Goal: Information Seeking & Learning: Learn about a topic

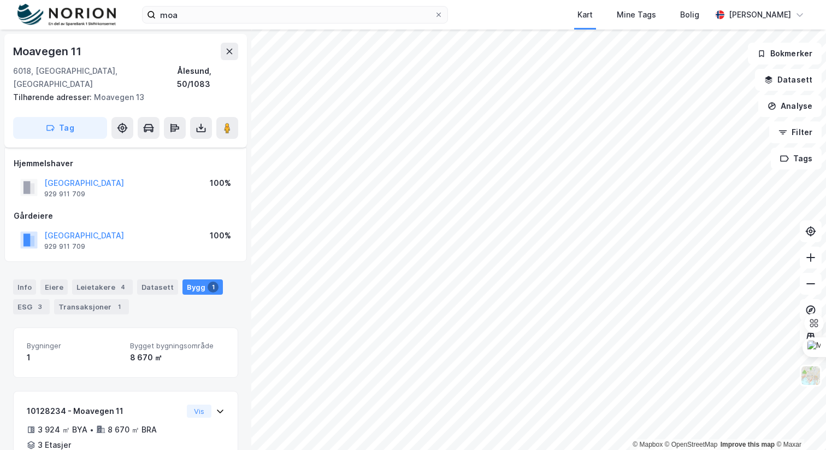
scroll to position [50, 0]
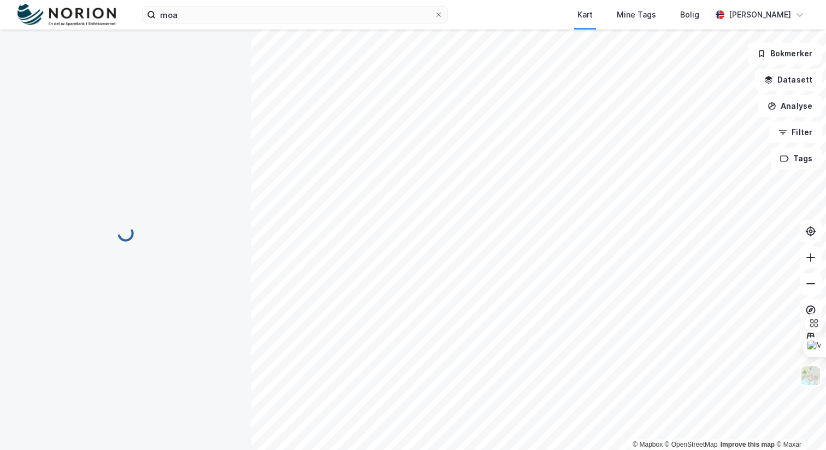
scroll to position [42, 0]
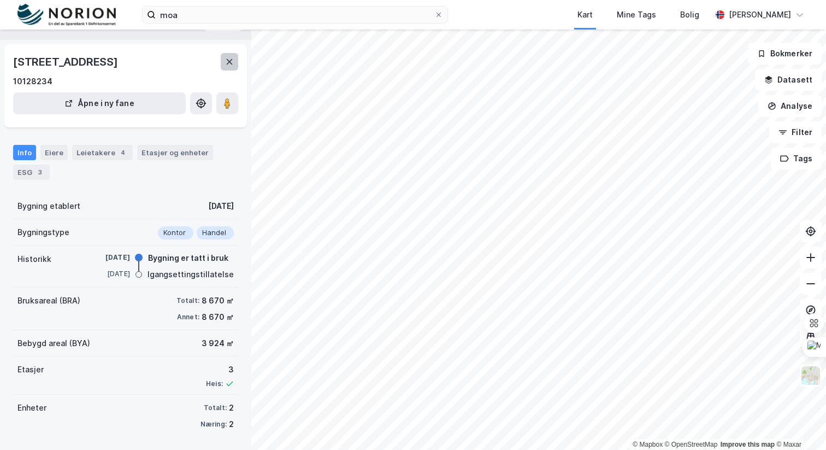
click at [232, 57] on icon at bounding box center [229, 61] width 9 height 9
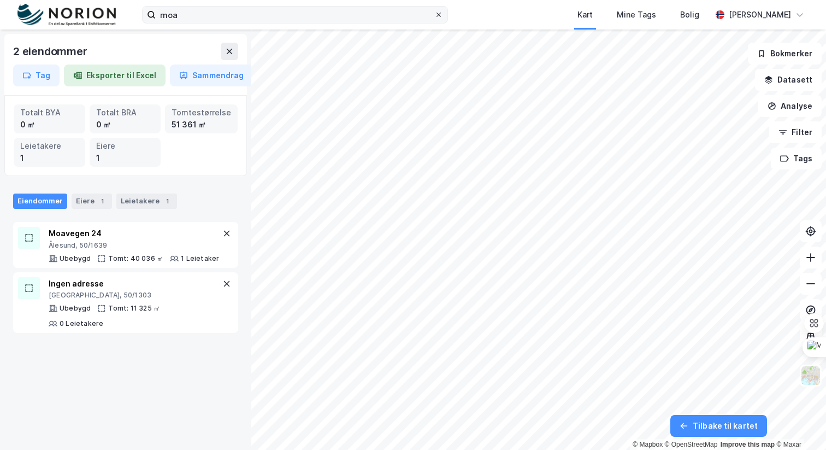
click at [437, 14] on icon at bounding box center [439, 14] width 7 height 7
click at [434, 14] on input "moa" at bounding box center [295, 15] width 279 height 16
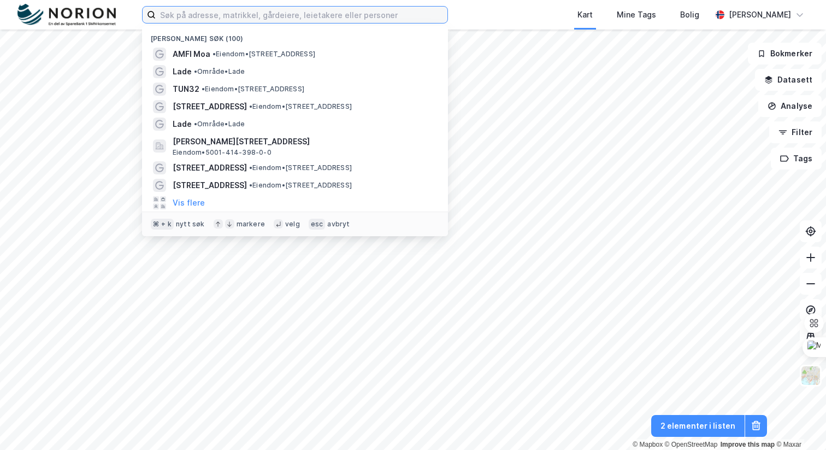
click at [363, 14] on input at bounding box center [302, 15] width 292 height 16
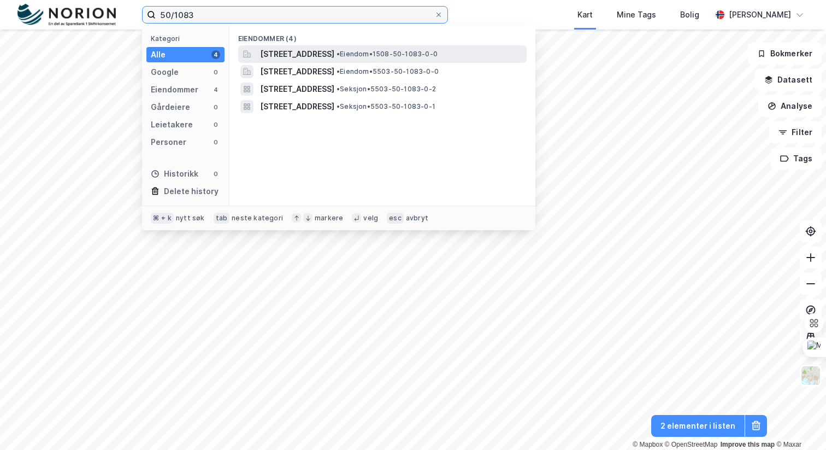
type input "50/1083"
click at [416, 49] on div "[STREET_ADDRESS] • Eiendom • 1508-50-1083-0-0" at bounding box center [392, 54] width 265 height 13
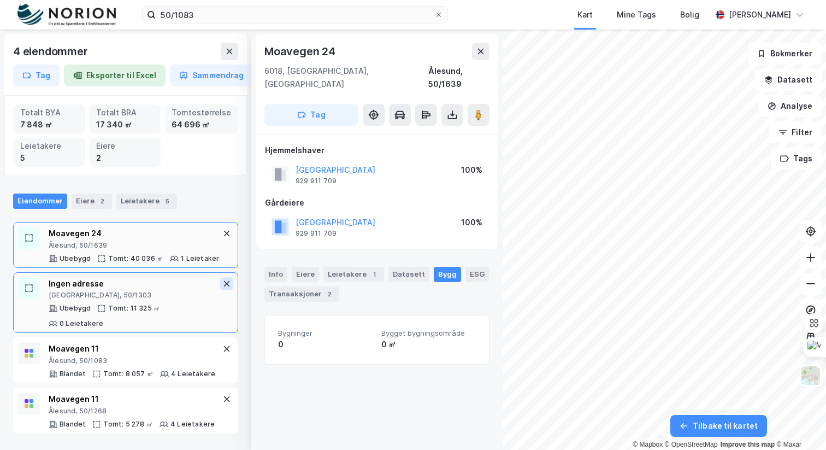
click at [225, 286] on icon at bounding box center [226, 283] width 9 height 9
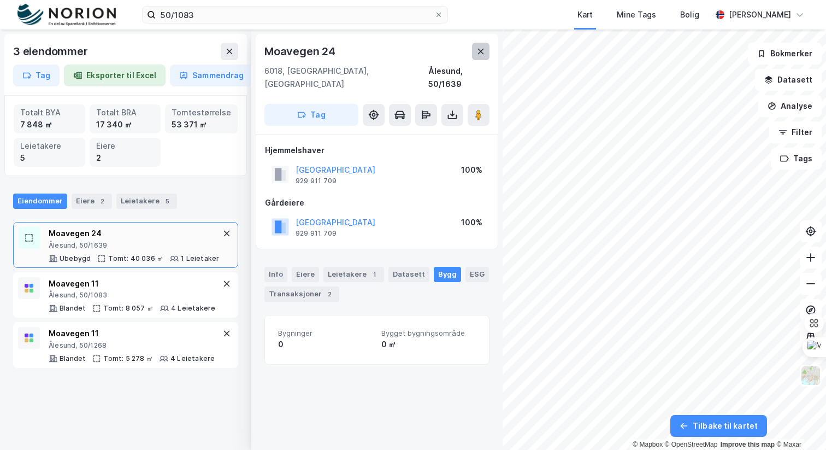
click at [481, 50] on icon at bounding box center [481, 51] width 6 height 5
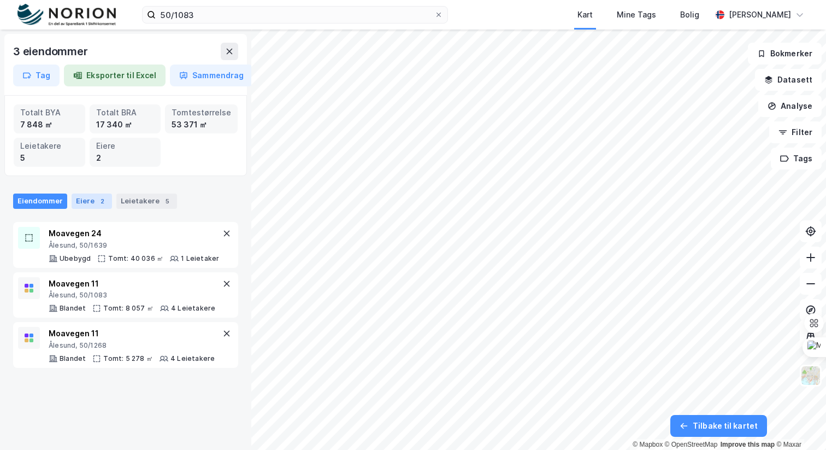
click at [97, 204] on div "2" at bounding box center [102, 201] width 11 height 11
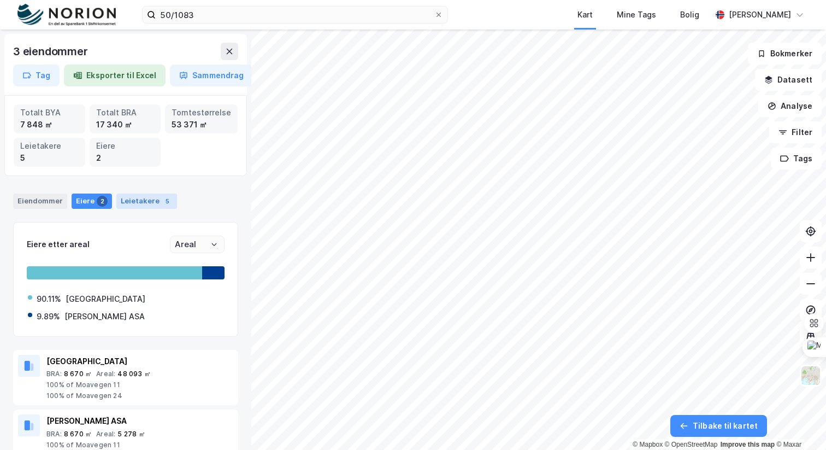
click at [133, 201] on div "Leietakere 5" at bounding box center [146, 200] width 61 height 15
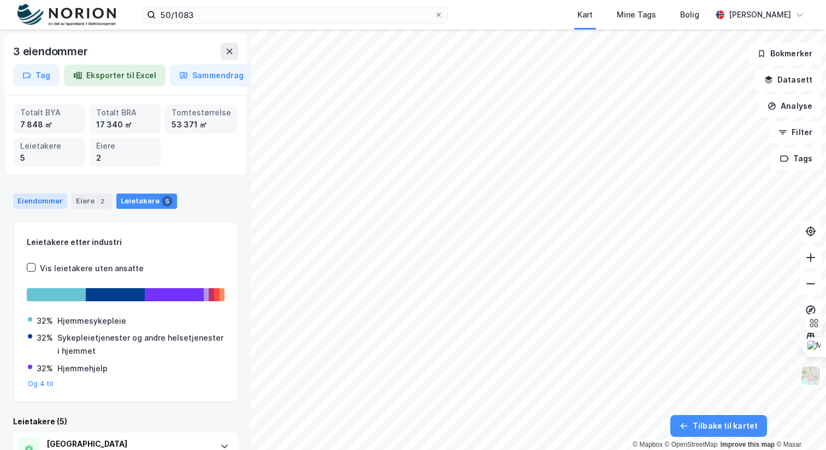
click at [49, 203] on div "Eiendommer" at bounding box center [40, 200] width 54 height 15
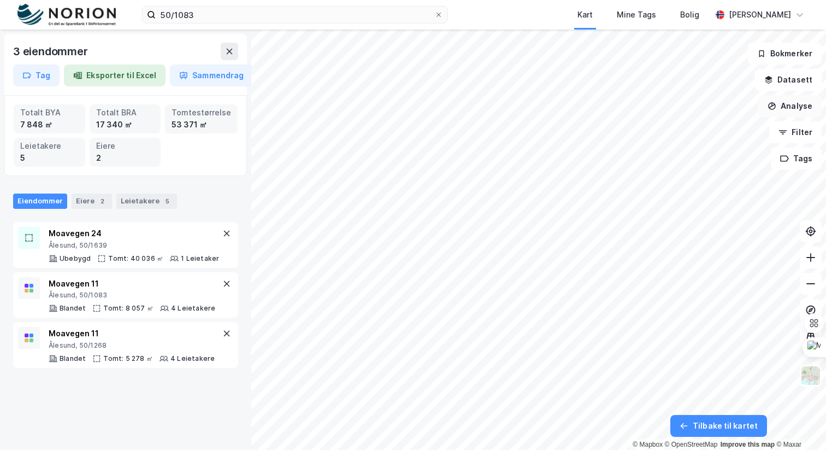
click at [799, 107] on button "Analyse" at bounding box center [790, 106] width 63 height 22
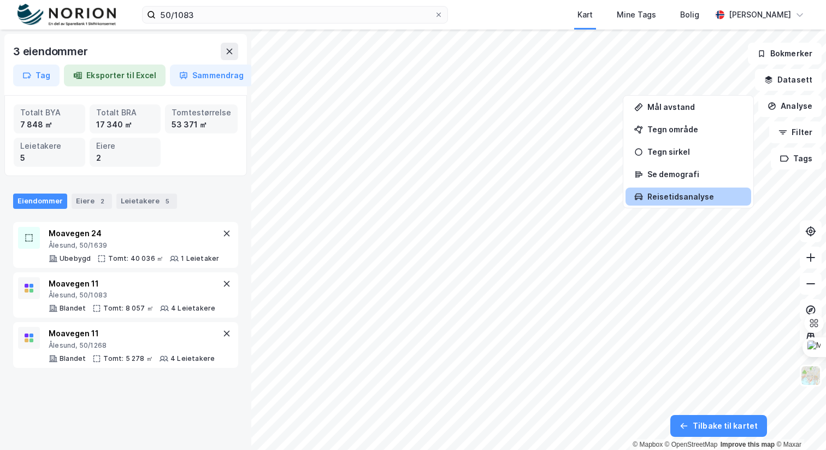
click at [715, 193] on div "Reisetidsanalyse" at bounding box center [695, 196] width 95 height 9
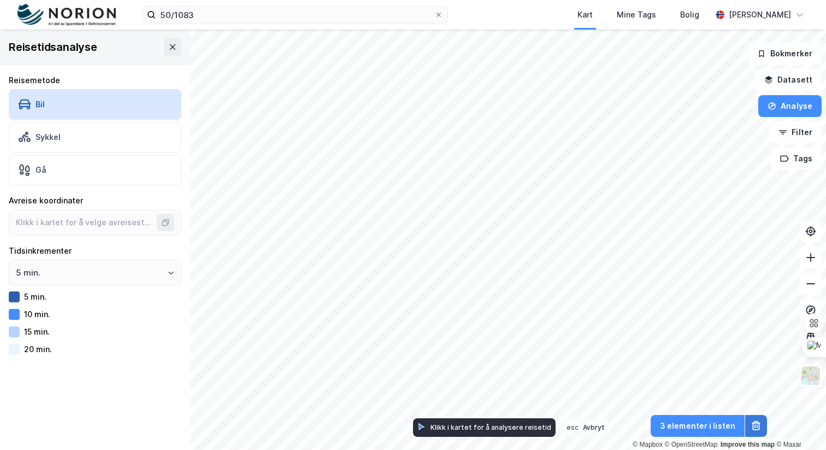
click at [755, 422] on icon at bounding box center [756, 422] width 9 height 1
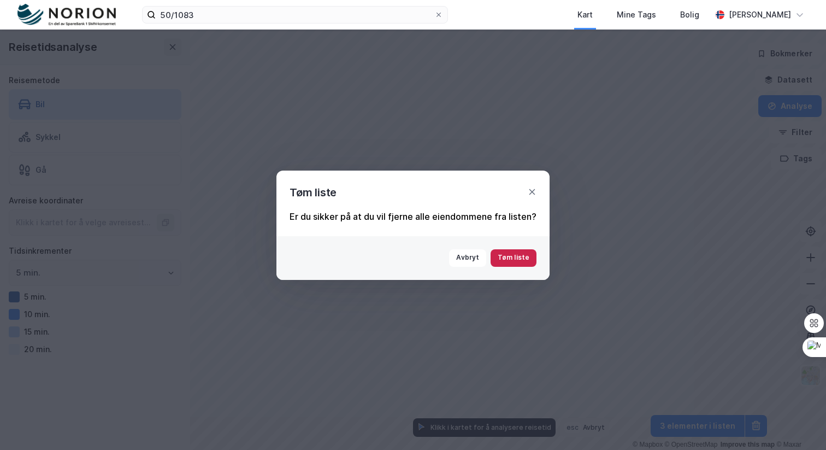
click at [514, 259] on button "Tøm liste" at bounding box center [514, 257] width 46 height 17
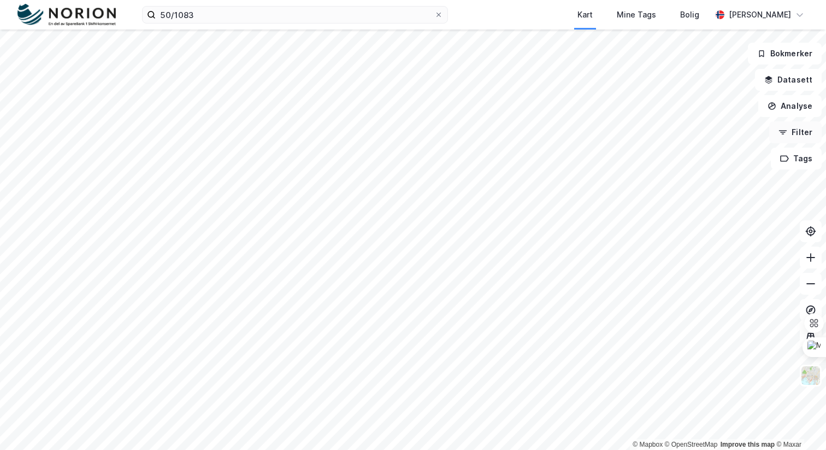
click at [792, 132] on button "Filter" at bounding box center [796, 132] width 52 height 22
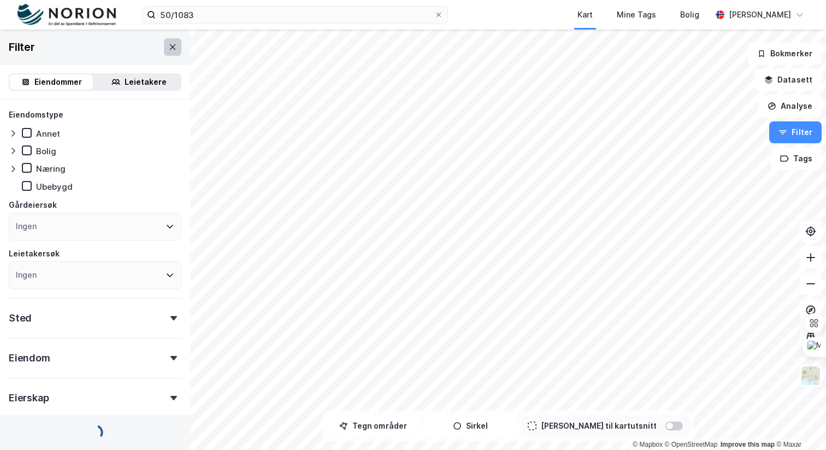
click at [176, 48] on icon at bounding box center [172, 47] width 9 height 9
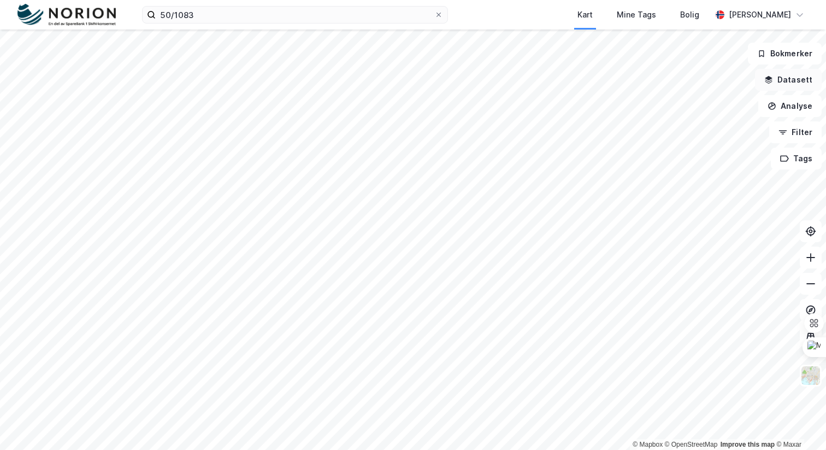
click at [807, 79] on button "Datasett" at bounding box center [788, 80] width 67 height 22
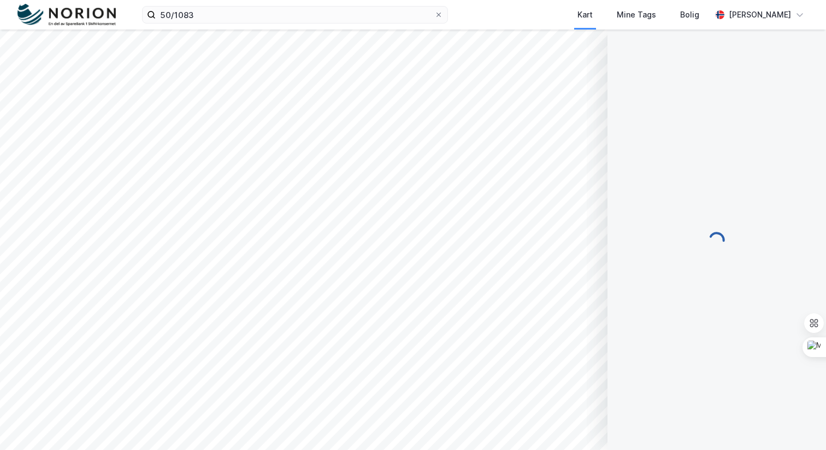
click at [528, 20] on div "Kart Mine Tags Bolig" at bounding box center [606, 15] width 211 height 30
click at [593, 13] on div "Kart" at bounding box center [585, 14] width 15 height 13
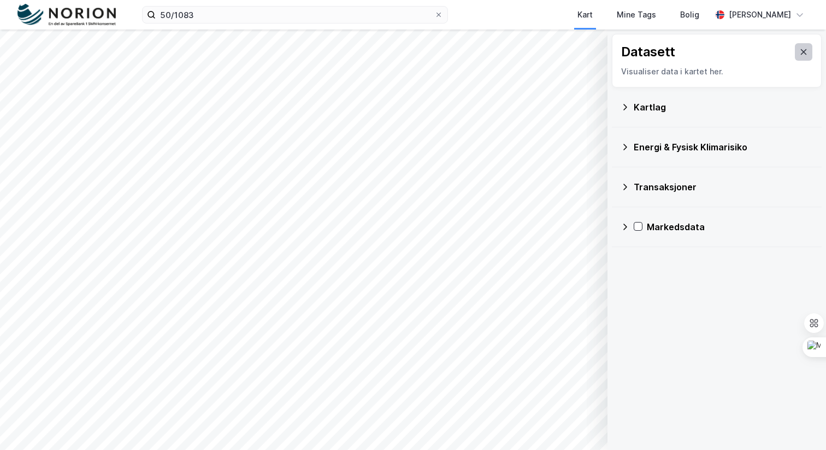
click at [804, 52] on icon at bounding box center [804, 51] width 6 height 5
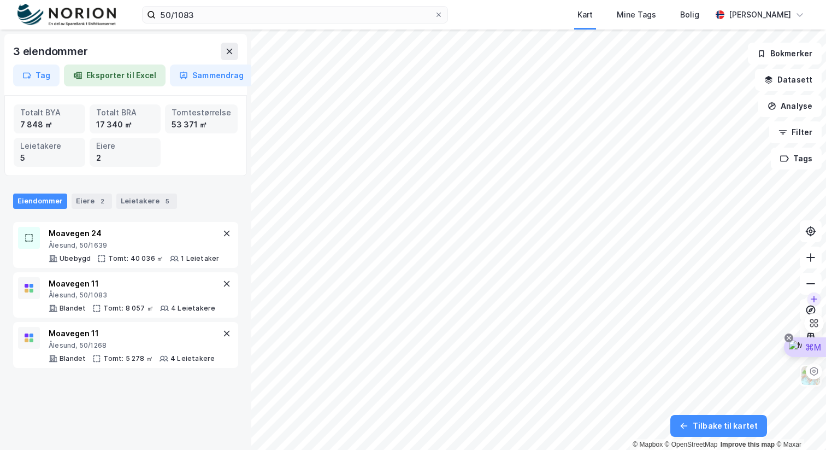
click at [792, 339] on icon at bounding box center [789, 337] width 9 height 9
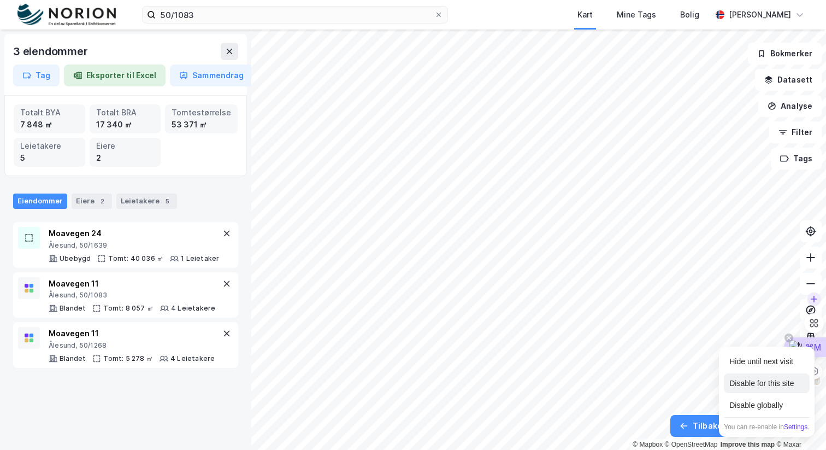
click at [791, 378] on div "Disable for this site" at bounding box center [766, 383] width 85 height 20
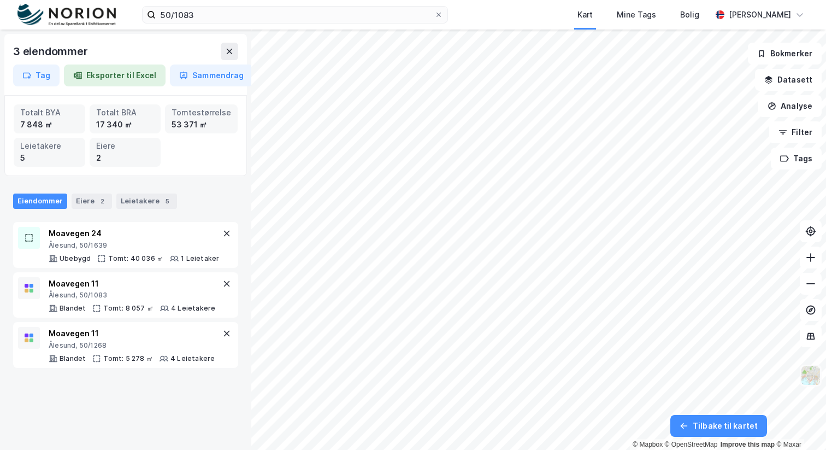
click at [815, 385] on button at bounding box center [811, 376] width 22 height 22
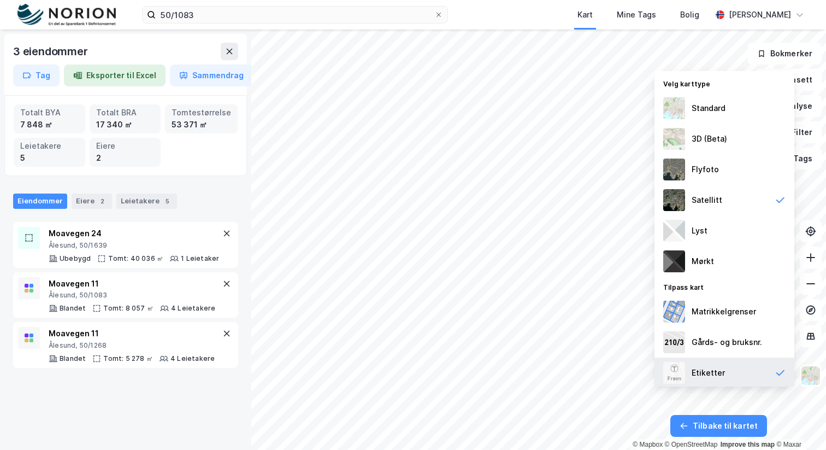
click at [753, 369] on div "Etiketter" at bounding box center [725, 372] width 140 height 31
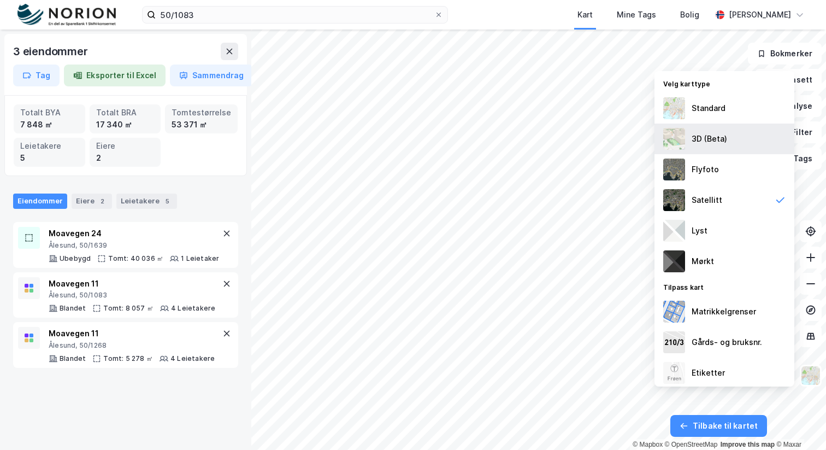
click at [727, 140] on div "3D (Beta)" at bounding box center [725, 139] width 140 height 31
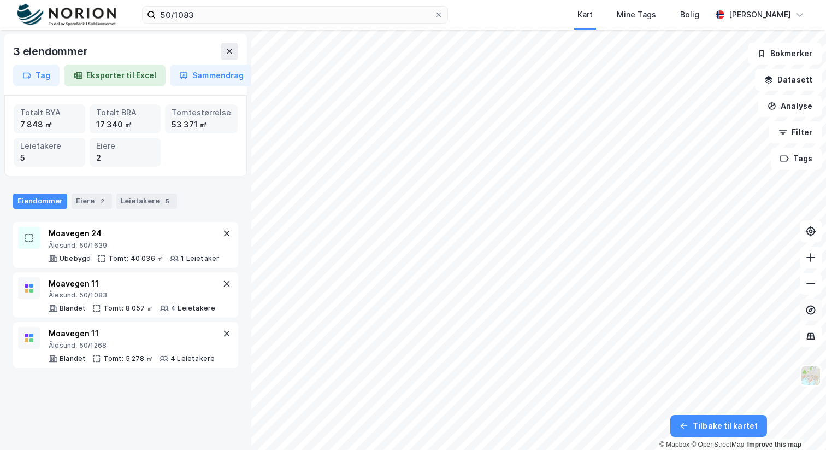
click at [811, 309] on icon at bounding box center [811, 309] width 4 height 4
click at [811, 316] on button at bounding box center [811, 310] width 22 height 22
click at [811, 337] on icon at bounding box center [811, 336] width 1 height 6
click at [228, 49] on icon at bounding box center [229, 51] width 9 height 9
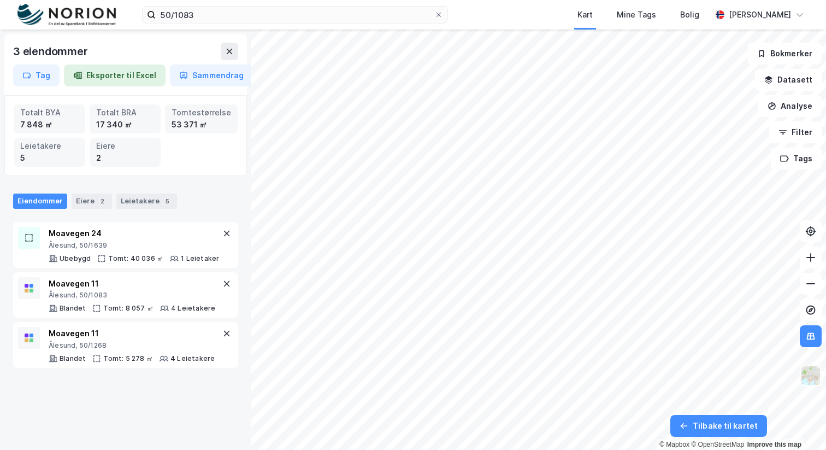
click at [812, 373] on img at bounding box center [811, 375] width 21 height 21
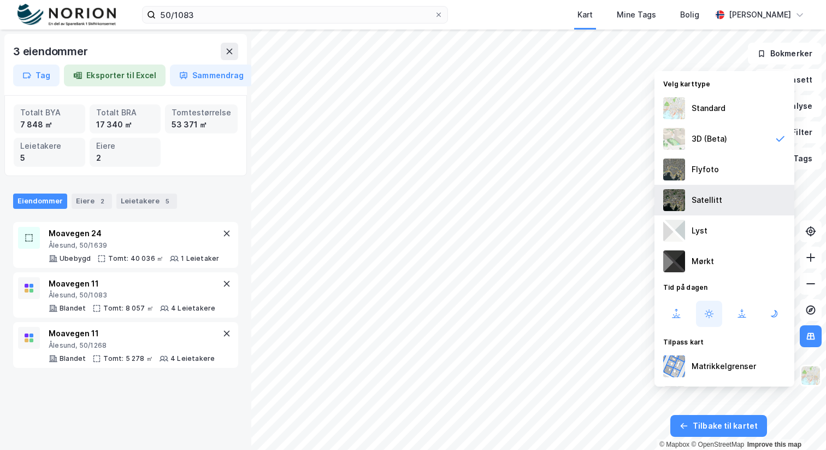
click at [740, 195] on div "Satellitt" at bounding box center [725, 200] width 140 height 31
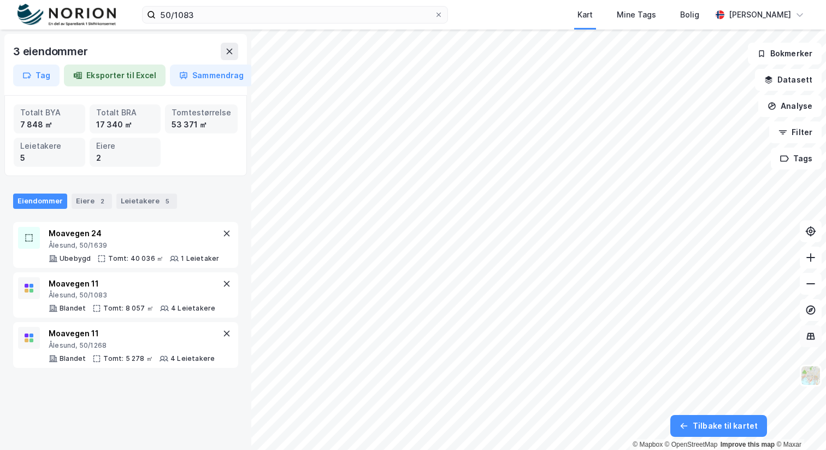
click at [812, 338] on icon at bounding box center [811, 335] width 8 height 7
click at [808, 374] on img at bounding box center [811, 375] width 21 height 21
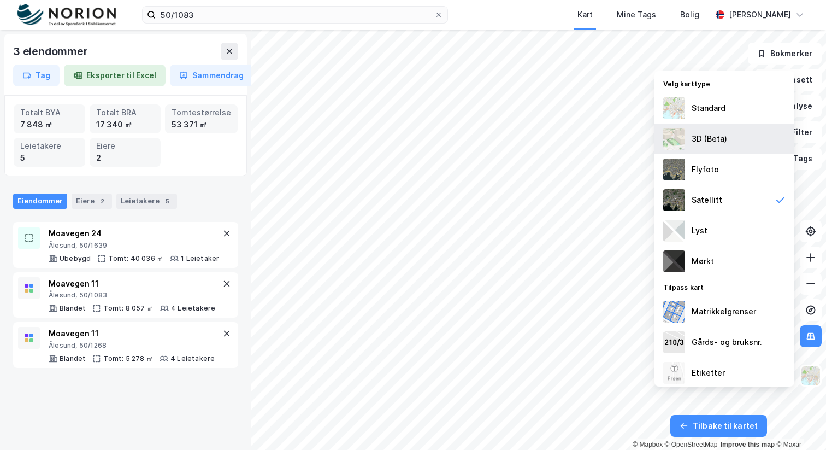
click at [741, 144] on div "3D (Beta)" at bounding box center [725, 139] width 140 height 31
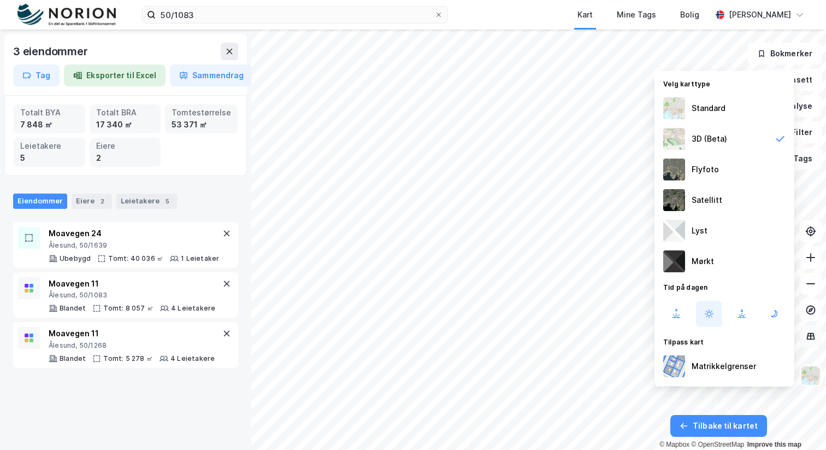
click at [813, 338] on icon at bounding box center [811, 336] width 11 height 11
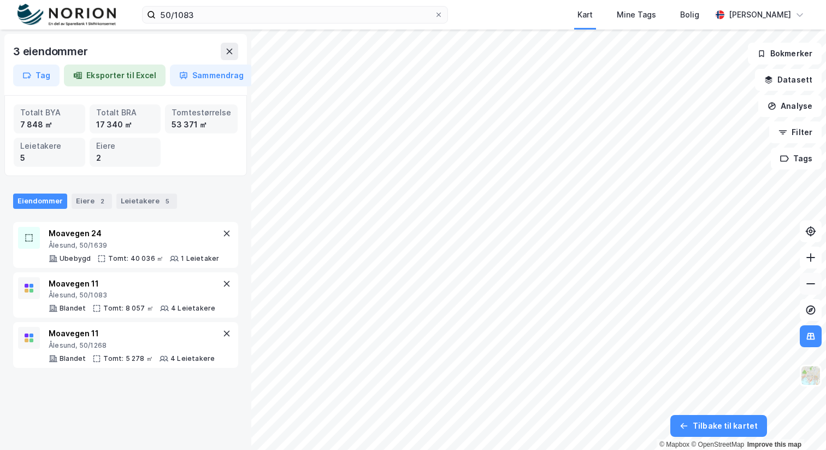
click at [815, 289] on button at bounding box center [811, 284] width 22 height 22
click at [813, 260] on icon at bounding box center [811, 257] width 11 height 11
